Goal: Task Accomplishment & Management: Manage account settings

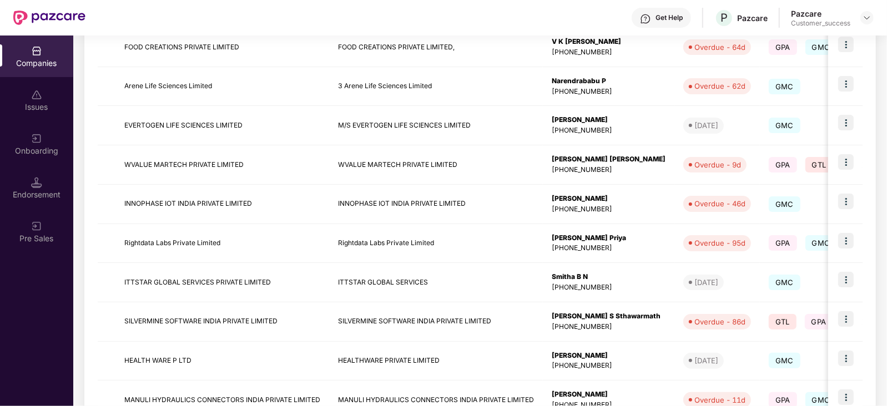
scroll to position [220, 0]
click at [843, 238] on img at bounding box center [846, 240] width 16 height 16
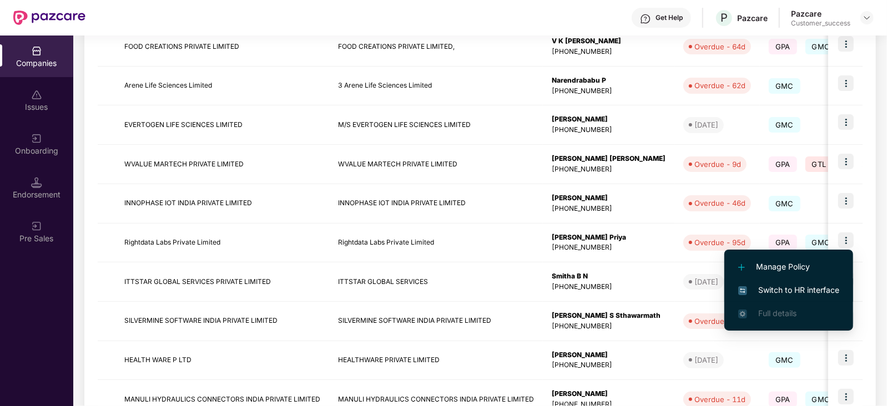
click at [803, 289] on span "Switch to HR interface" at bounding box center [788, 290] width 101 height 12
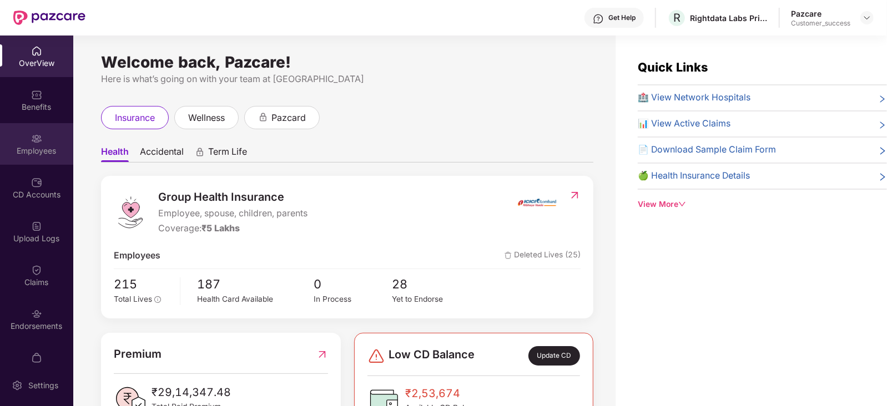
click at [41, 148] on div "Employees" at bounding box center [36, 150] width 73 height 11
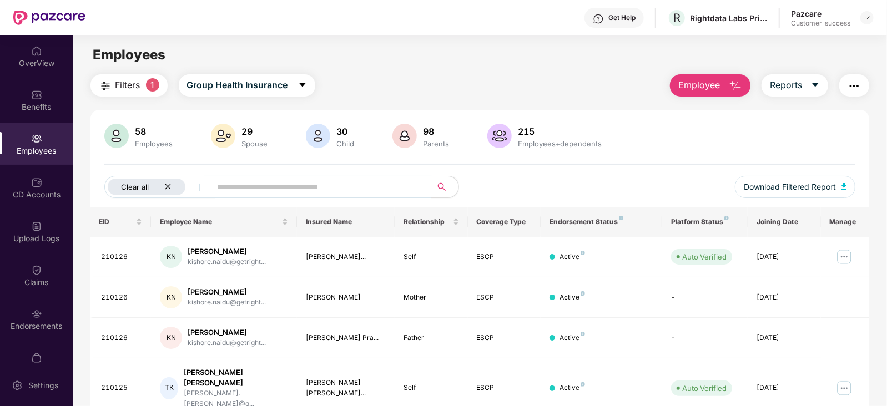
click at [166, 184] on icon "close" at bounding box center [167, 186] width 7 height 7
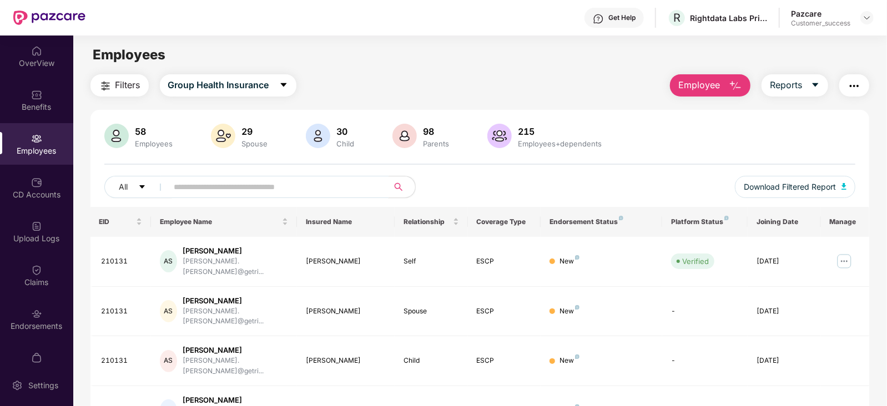
click at [197, 183] on input "text" at bounding box center [273, 187] width 199 height 17
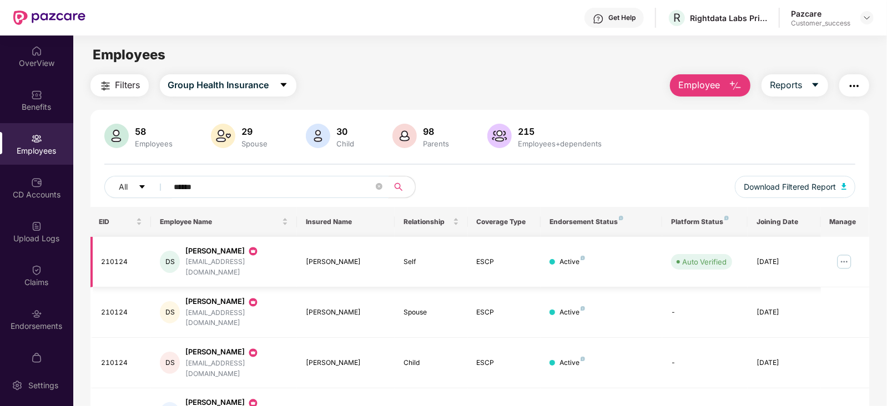
type input "******"
click at [845, 256] on img at bounding box center [844, 262] width 18 height 18
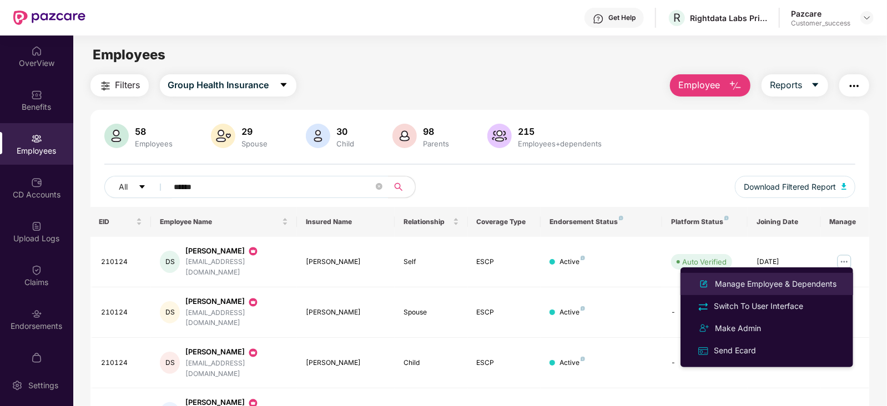
click at [777, 283] on div "Manage Employee & Dependents" at bounding box center [775, 284] width 126 height 12
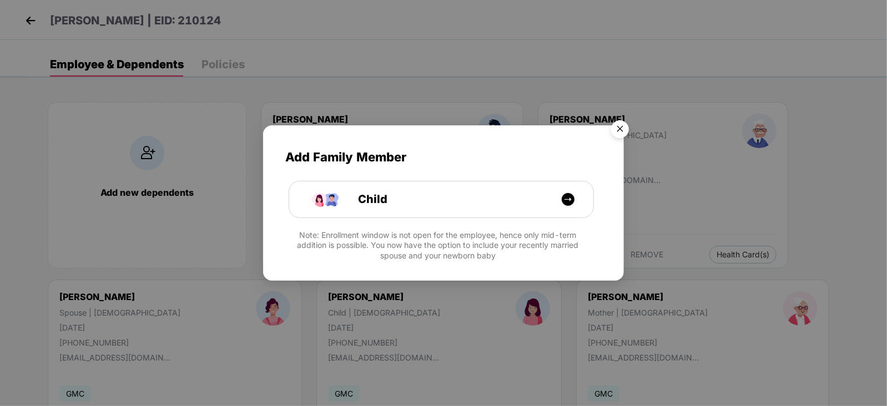
click at [626, 128] on img "Close" at bounding box center [619, 130] width 31 height 31
